Goal: Complete application form

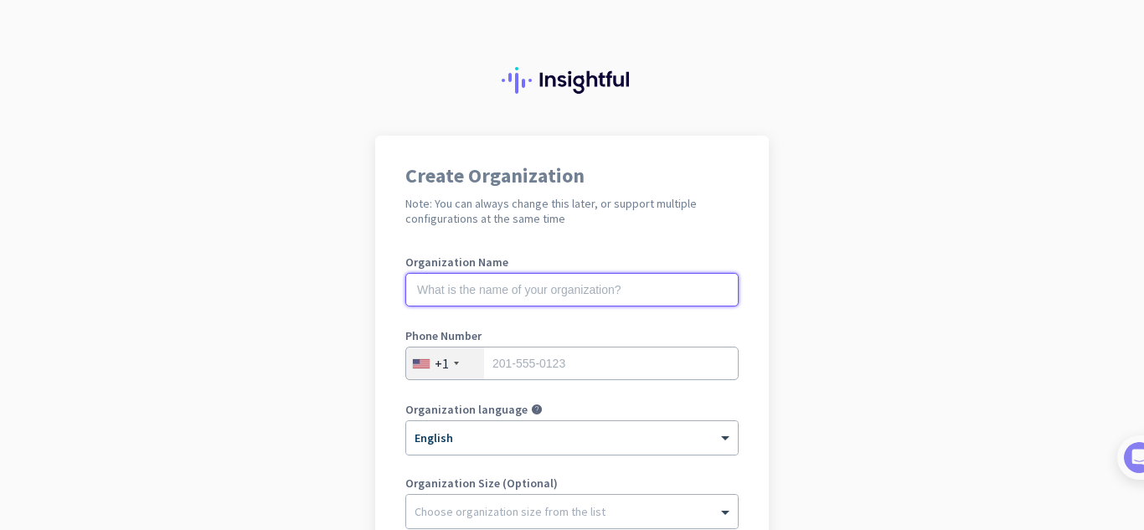
click at [586, 294] on input "text" at bounding box center [571, 289] width 333 height 33
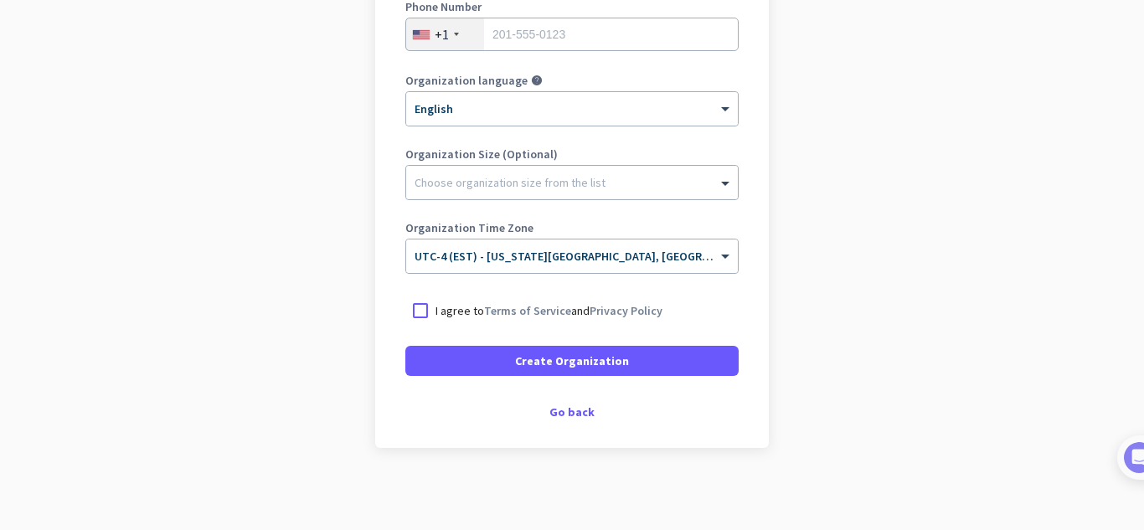
scroll to position [331, 0]
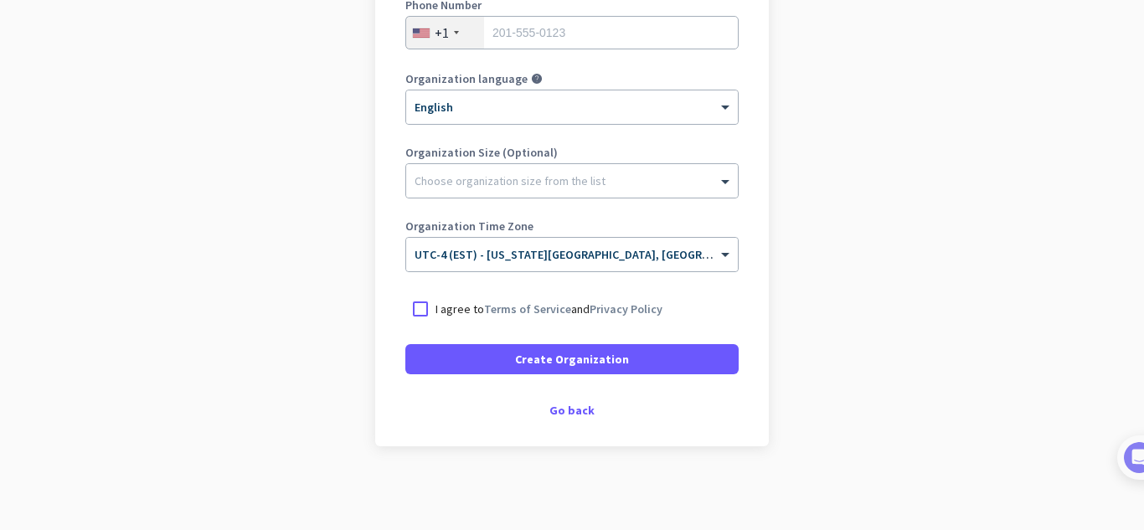
click at [1111, 362] on app-onboarding-organization "Create Organization Note: You can always change this later, or support multiple…" at bounding box center [572, 167] width 1144 height 725
click at [568, 406] on div "Go back" at bounding box center [571, 410] width 333 height 12
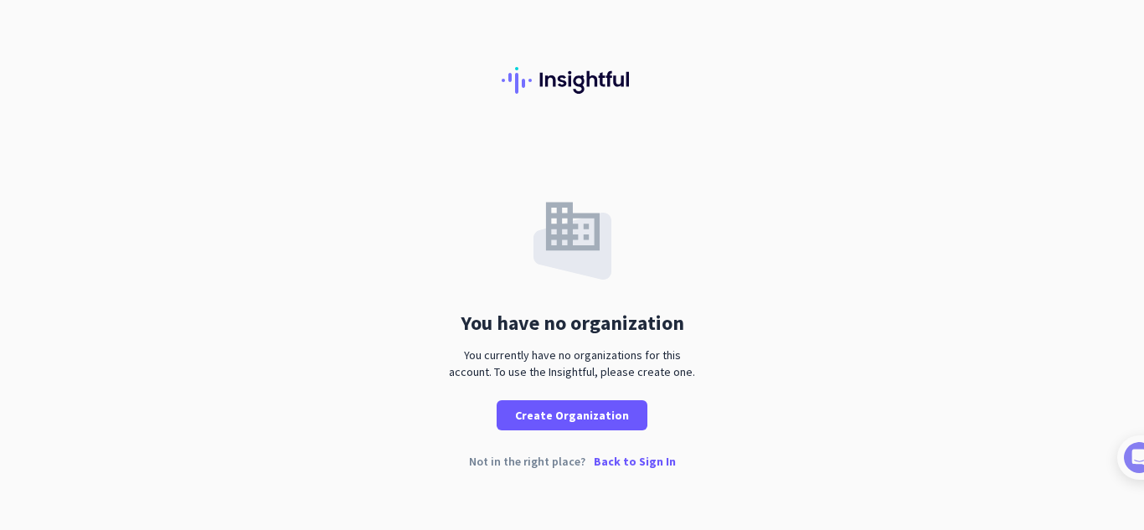
click at [634, 461] on p "Back to Sign In" at bounding box center [635, 461] width 82 height 12
